Goal: Information Seeking & Learning: Learn about a topic

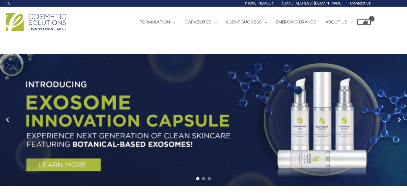
scroll to position [12, 0]
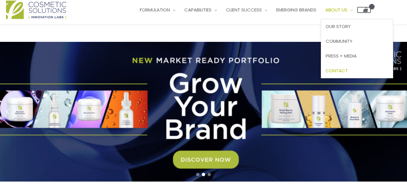
click at [348, 72] on span "Contact" at bounding box center [336, 70] width 22 height 6
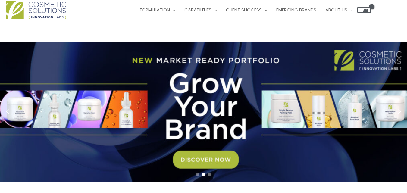
click at [278, 114] on link "2 / 3" at bounding box center [205, 112] width 411 height 140
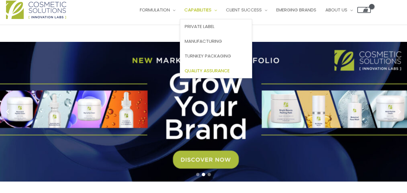
click at [227, 69] on span "Quality Assurance" at bounding box center [207, 70] width 45 height 6
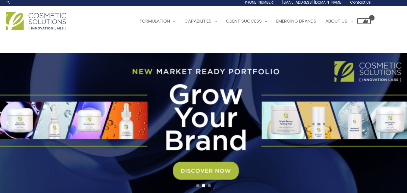
scroll to position [0, 0]
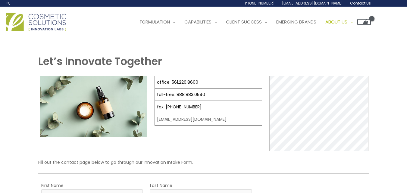
select select
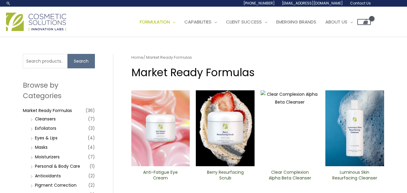
click at [173, 116] on img at bounding box center [160, 128] width 59 height 76
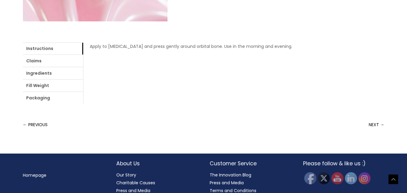
scroll to position [253, 0]
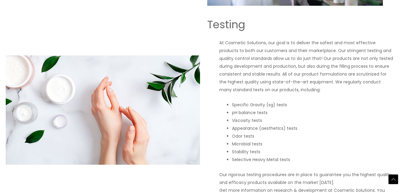
scroll to position [421, 0]
